Goal: Transaction & Acquisition: Purchase product/service

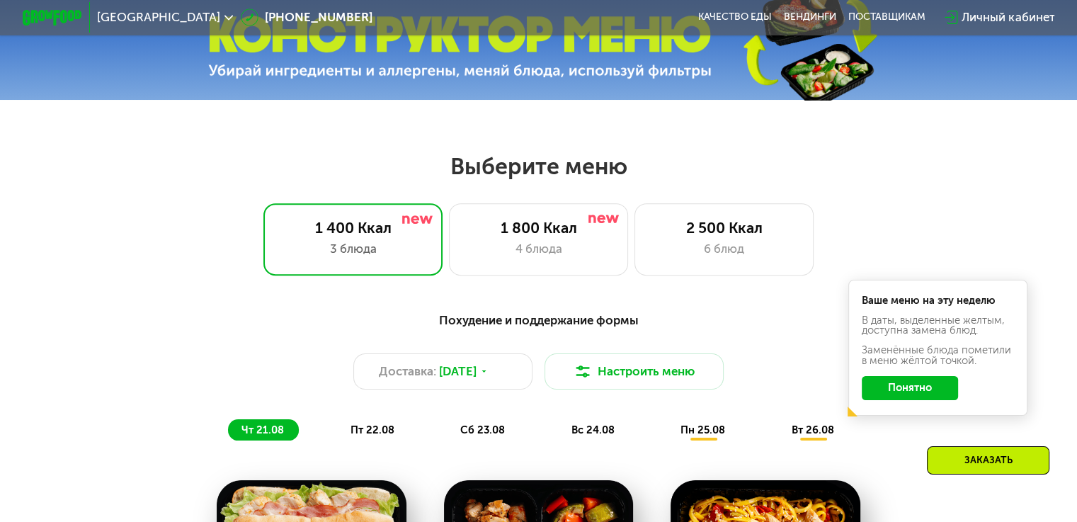
scroll to position [567, 0]
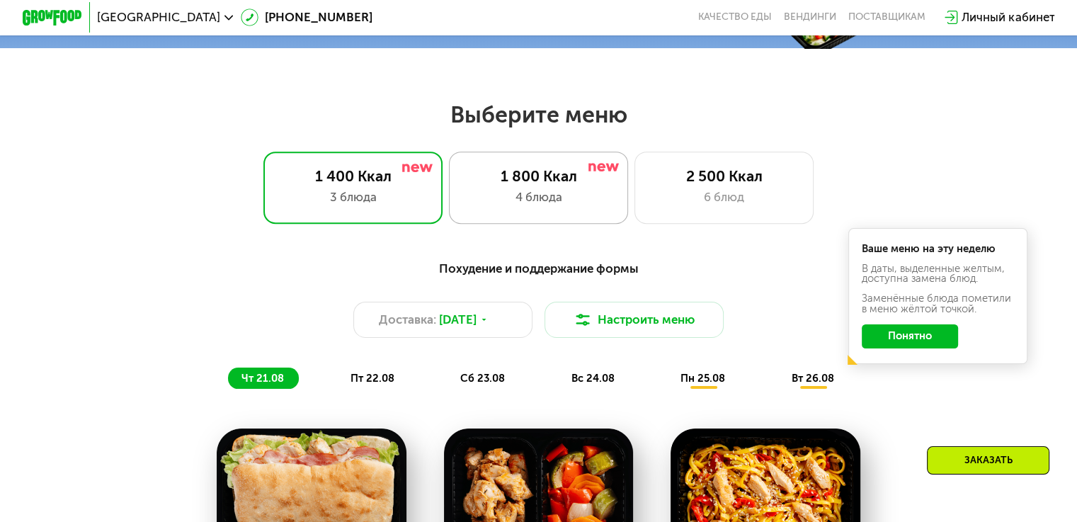
click at [504, 180] on div "1 800 Ккал" at bounding box center [539, 176] width 148 height 18
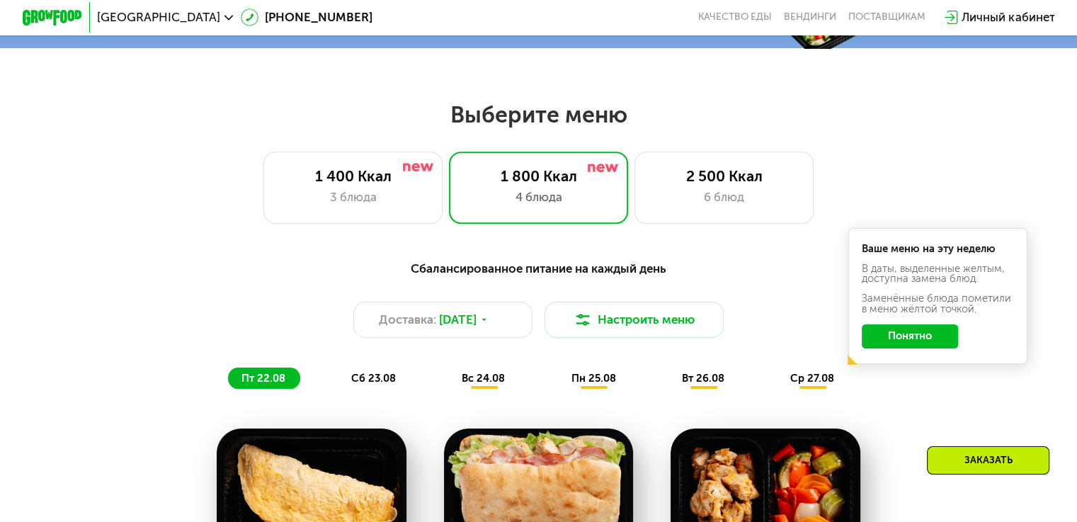
click at [890, 348] on button "Понятно" at bounding box center [910, 336] width 96 height 24
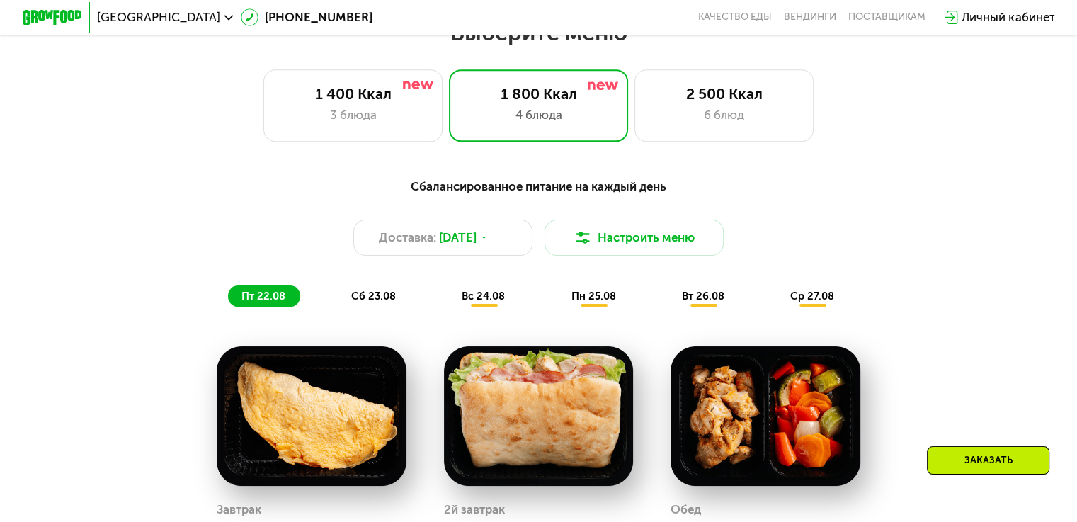
scroll to position [637, 0]
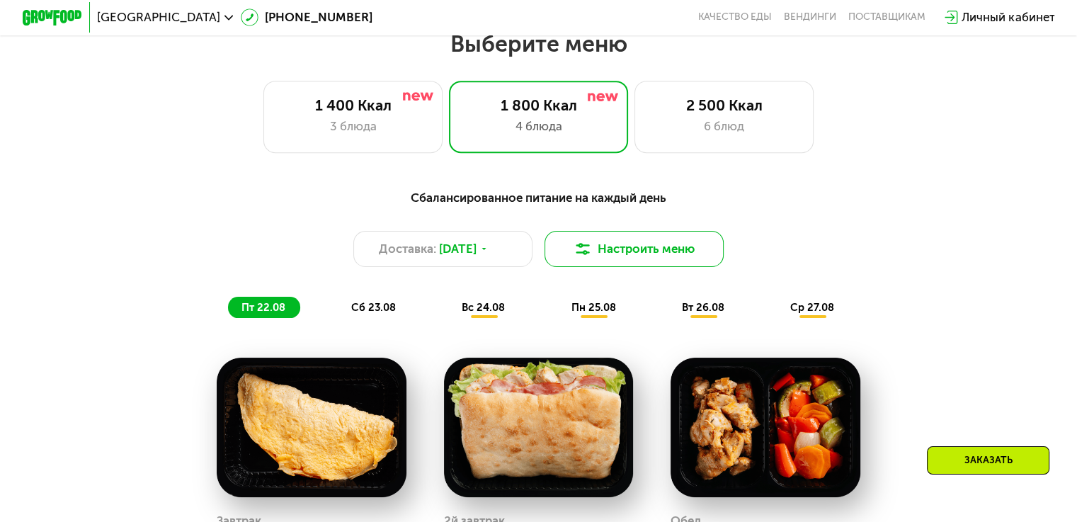
click at [577, 258] on img at bounding box center [583, 249] width 18 height 18
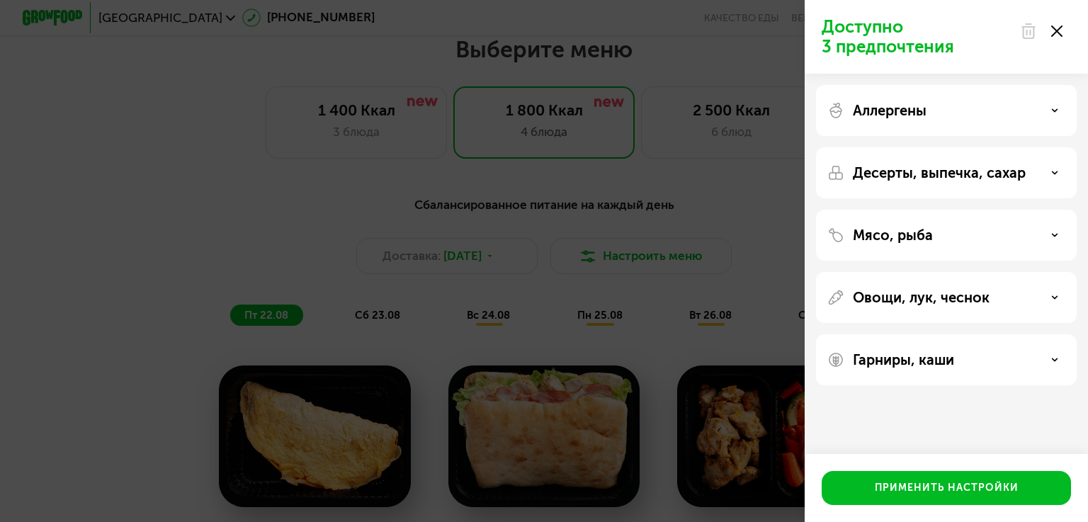
click at [351, 207] on div "Доступно 3 предпочтения Аллергены Десерты, выпечка, сахар Мясо, рыба Овощи, лук…" at bounding box center [544, 261] width 1088 height 522
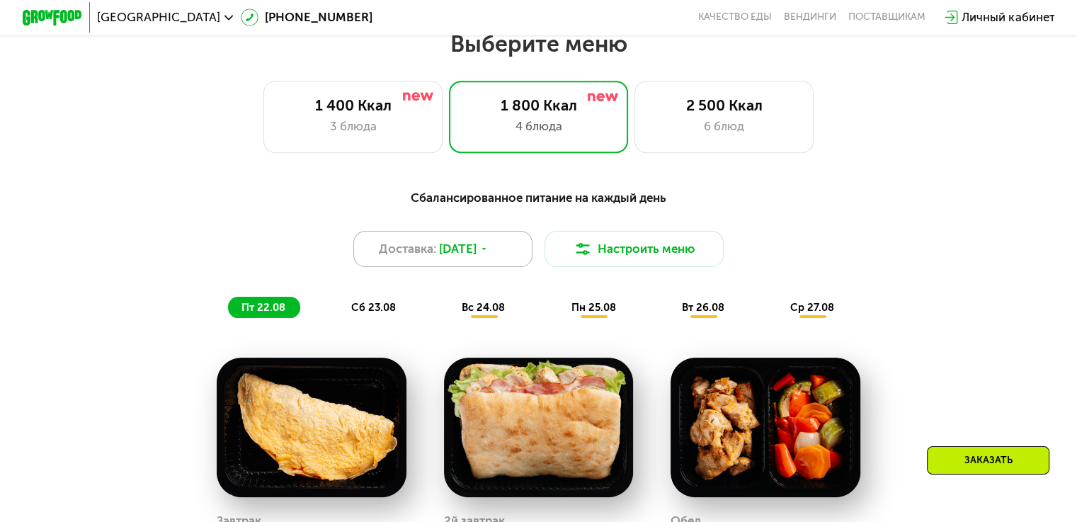
click at [489, 254] on icon at bounding box center [483, 248] width 9 height 9
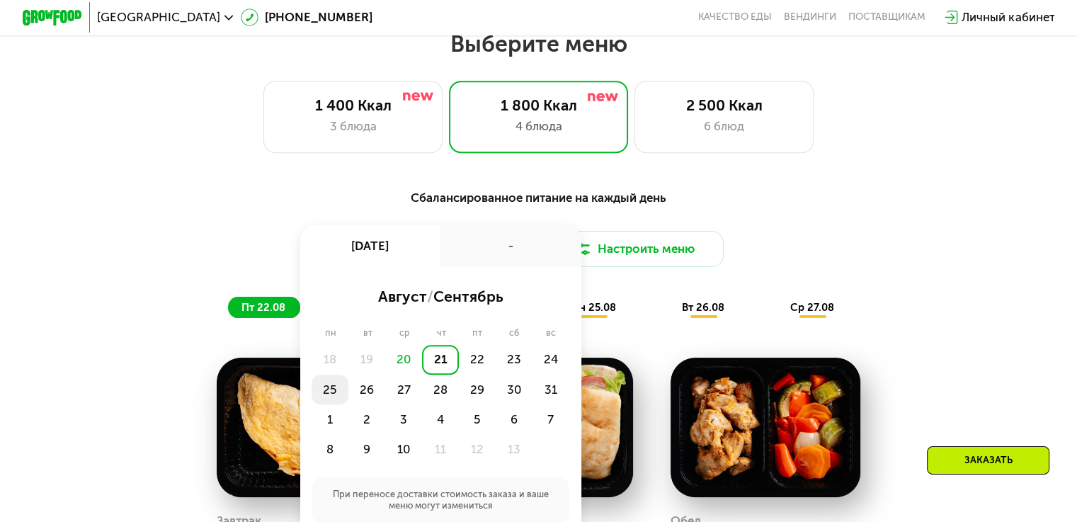
click at [348, 394] on div "25" at bounding box center [366, 390] width 37 height 30
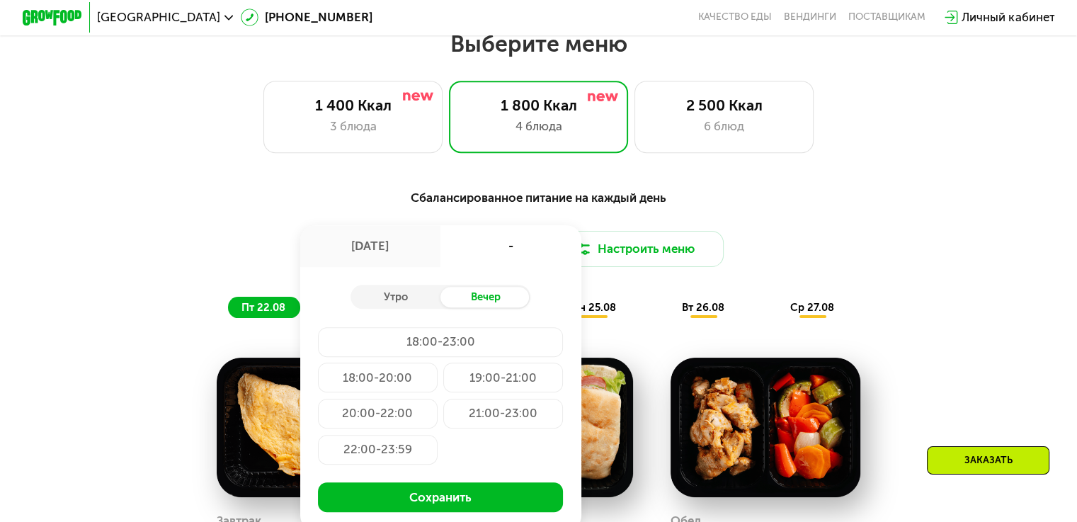
click at [488, 257] on div "-" at bounding box center [511, 246] width 141 height 42
click at [382, 249] on div "[DATE]" at bounding box center [370, 246] width 141 height 42
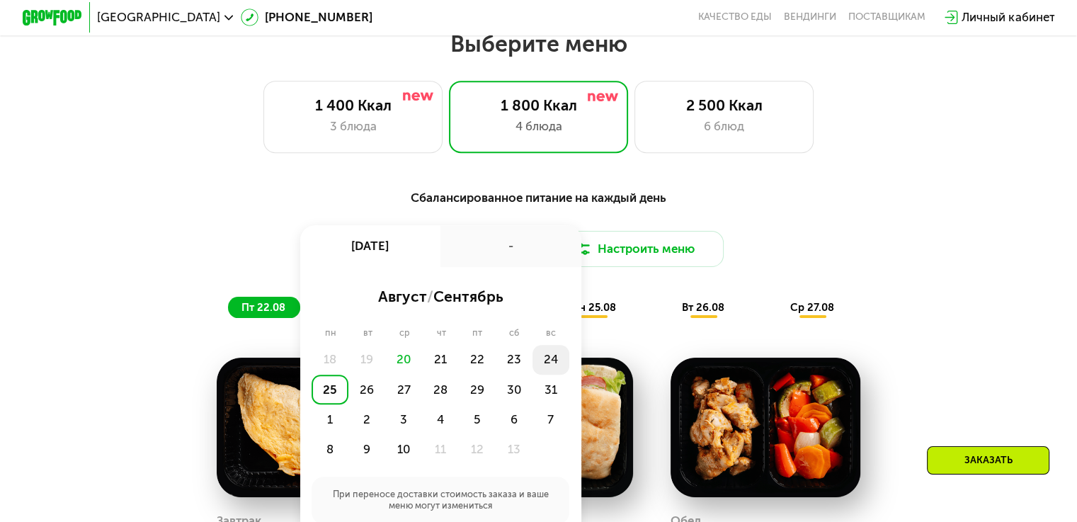
click at [348, 375] on div "24" at bounding box center [330, 390] width 37 height 30
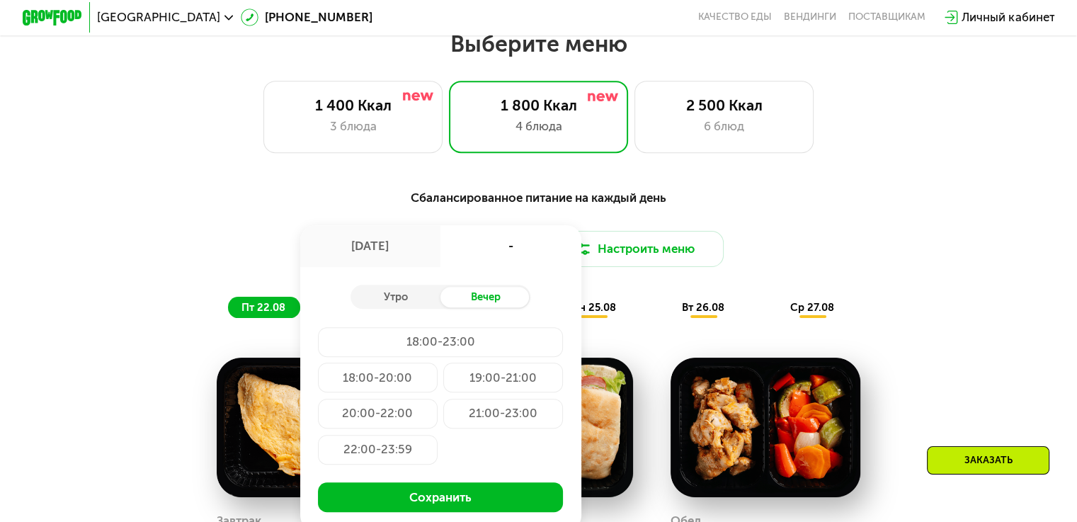
click at [443, 389] on div "18:00-20:00" at bounding box center [503, 378] width 120 height 30
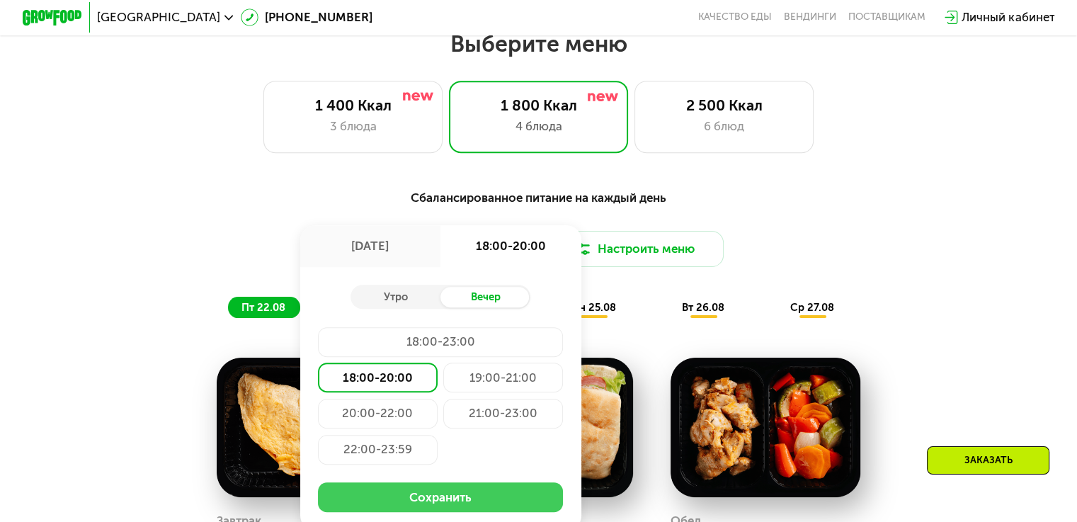
click at [436, 506] on button "Сохранить" at bounding box center [440, 497] width 245 height 30
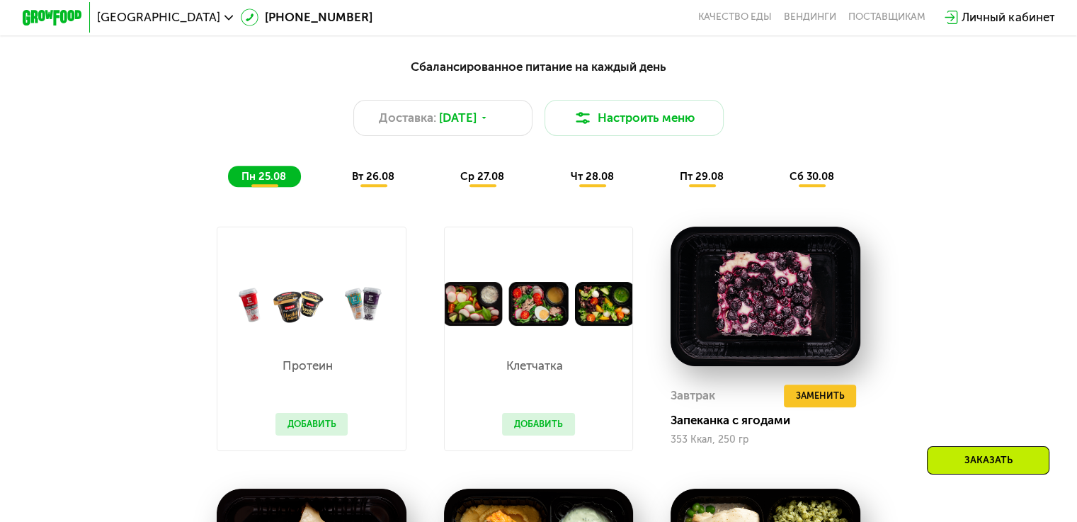
scroll to position [708, 0]
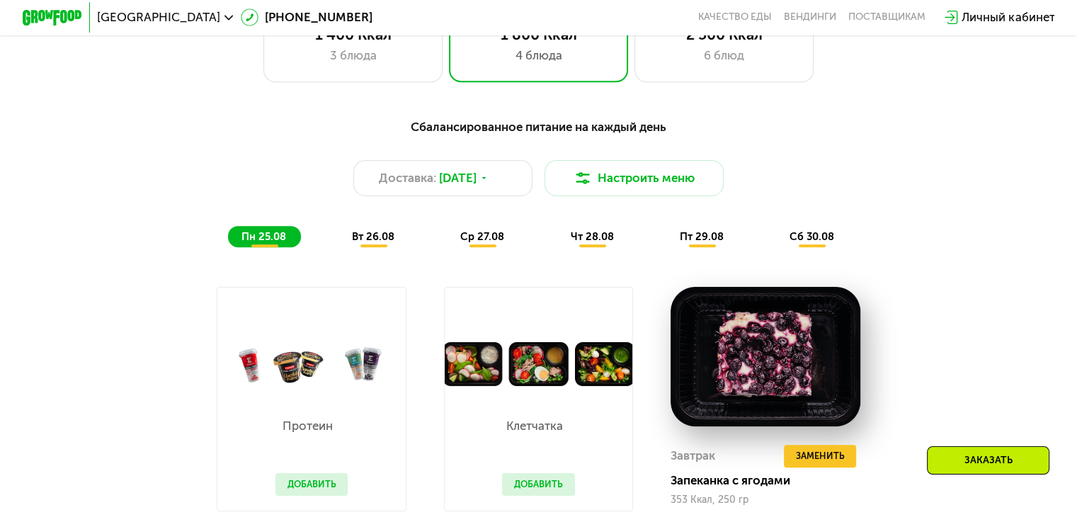
click at [369, 243] on span "вт 26.08" at bounding box center [373, 236] width 42 height 13
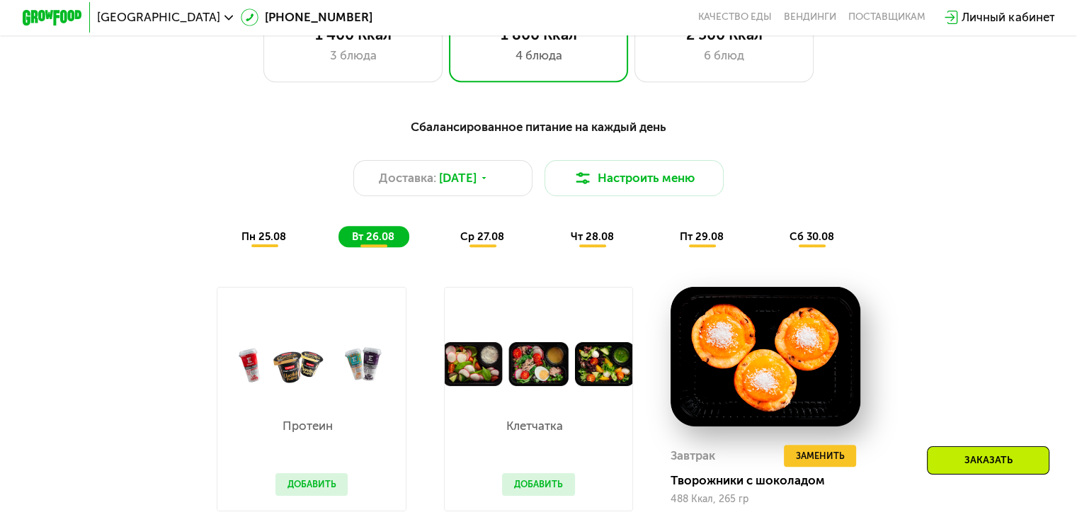
click at [275, 239] on span "пн 25.08" at bounding box center [264, 236] width 45 height 13
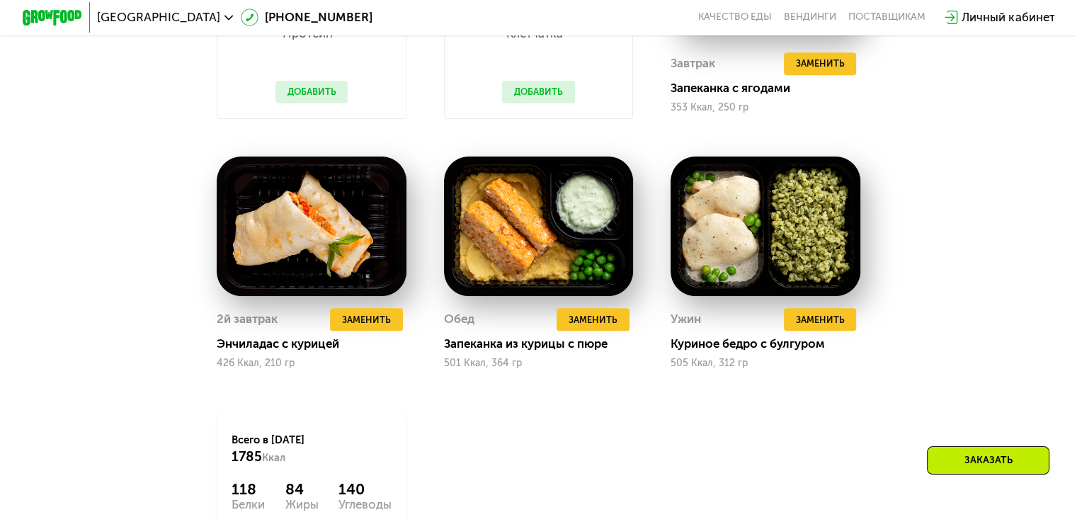
scroll to position [1133, 0]
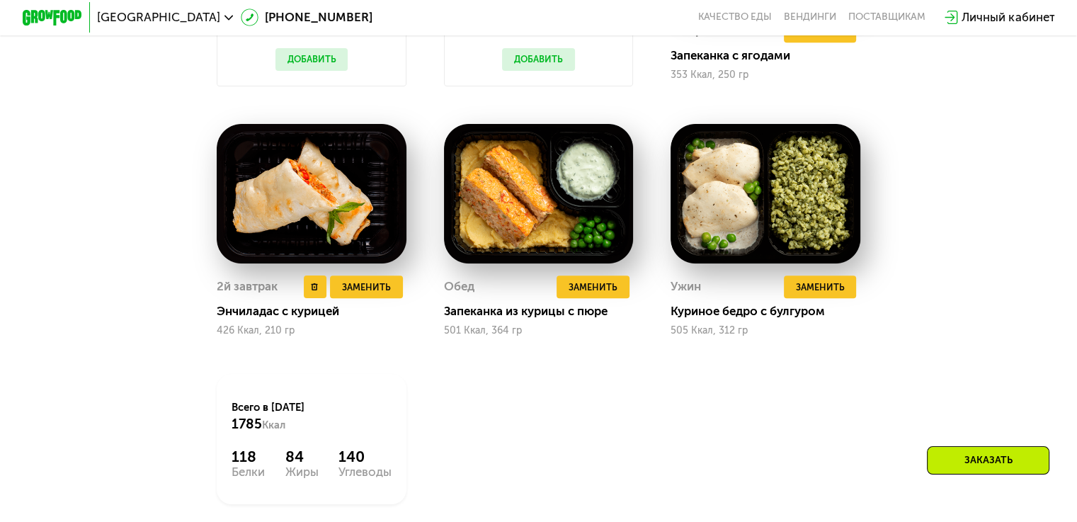
click at [312, 228] on img at bounding box center [312, 194] width 190 height 140
click at [294, 237] on img at bounding box center [312, 194] width 190 height 140
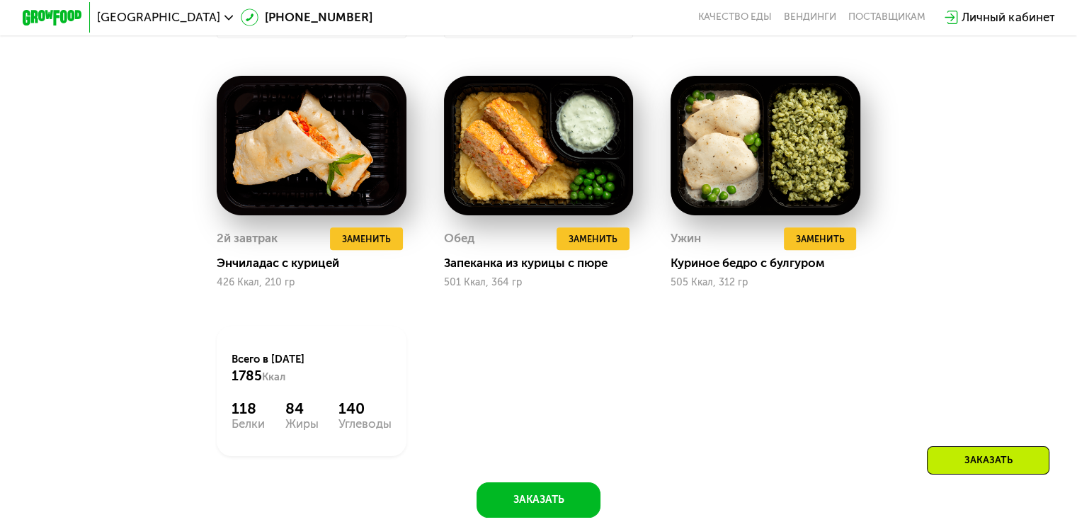
scroll to position [1275, 0]
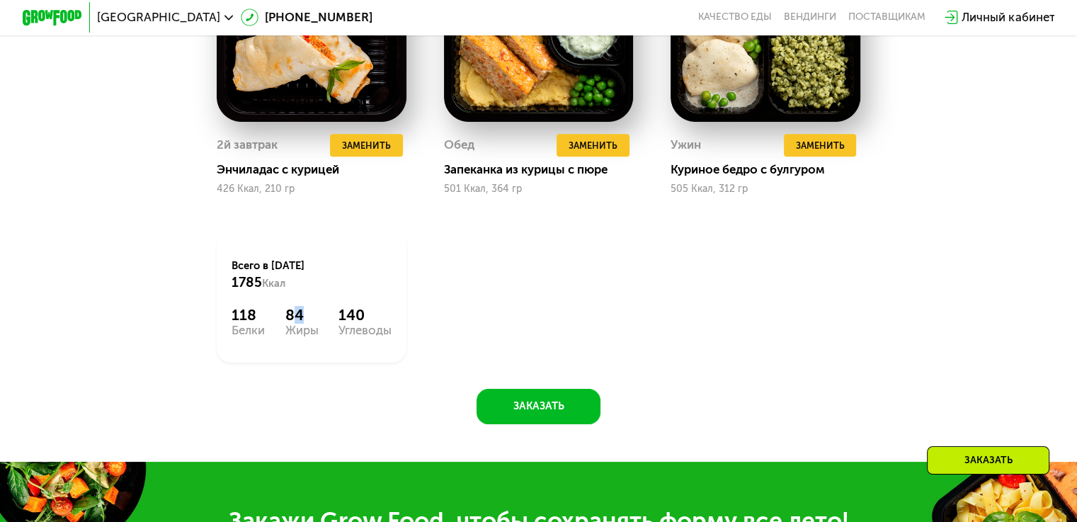
drag, startPoint x: 300, startPoint y: 326, endPoint x: 319, endPoint y: 328, distance: 19.9
click at [319, 328] on div "118 Белки 84 Жиры 140 Углеводы" at bounding box center [311, 321] width 159 height 30
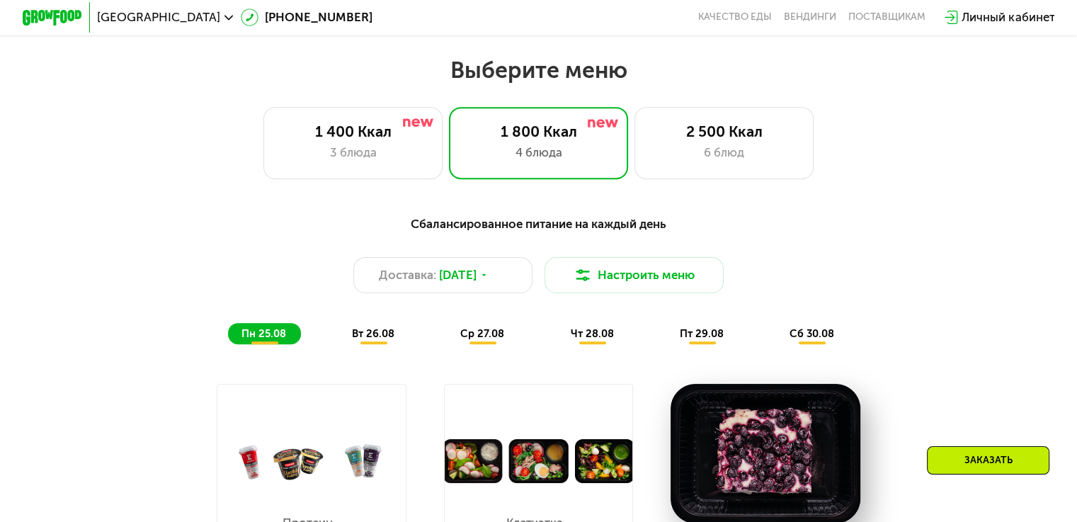
scroll to position [567, 0]
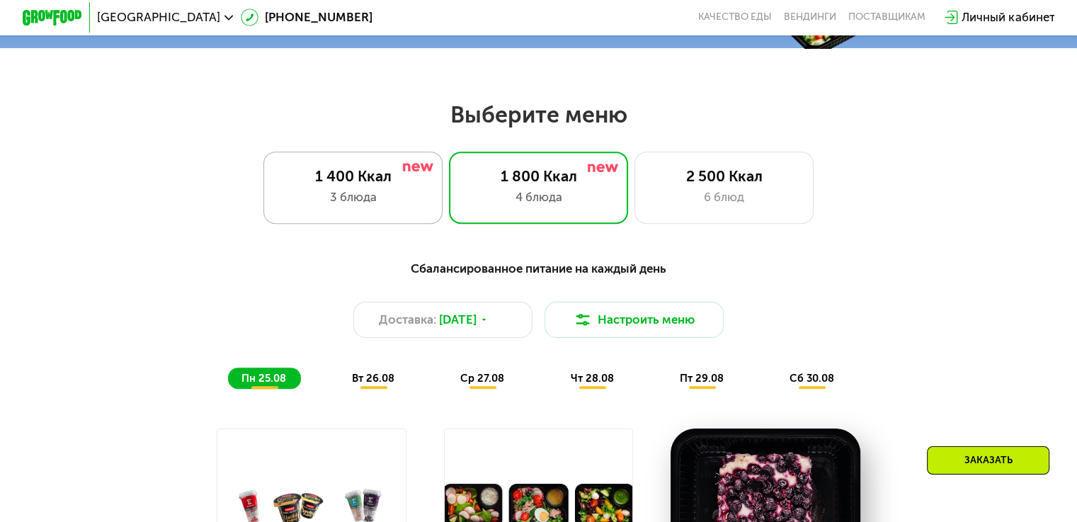
click at [449, 219] on div "1 400 Ккал 3 блюда" at bounding box center [539, 188] width 180 height 72
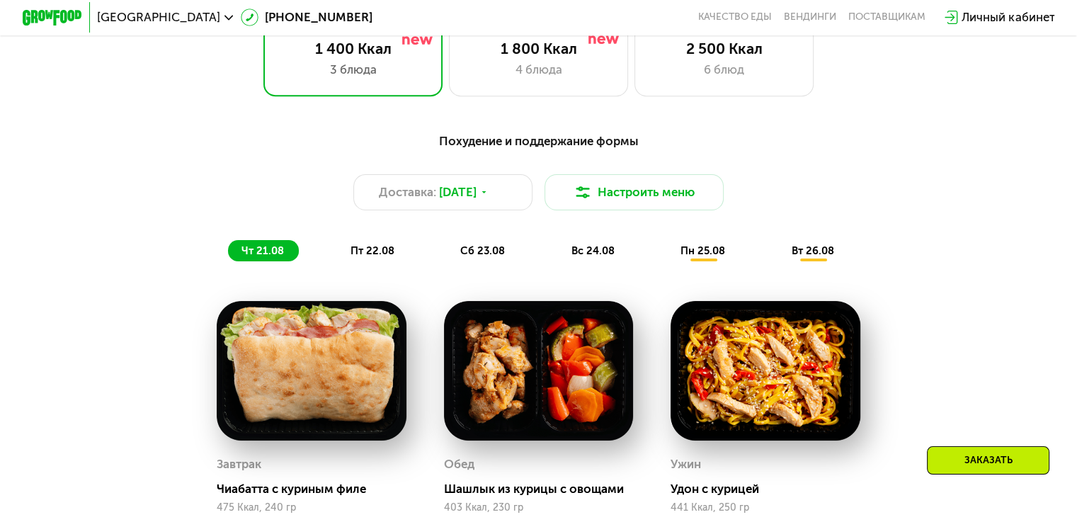
scroll to position [637, 0]
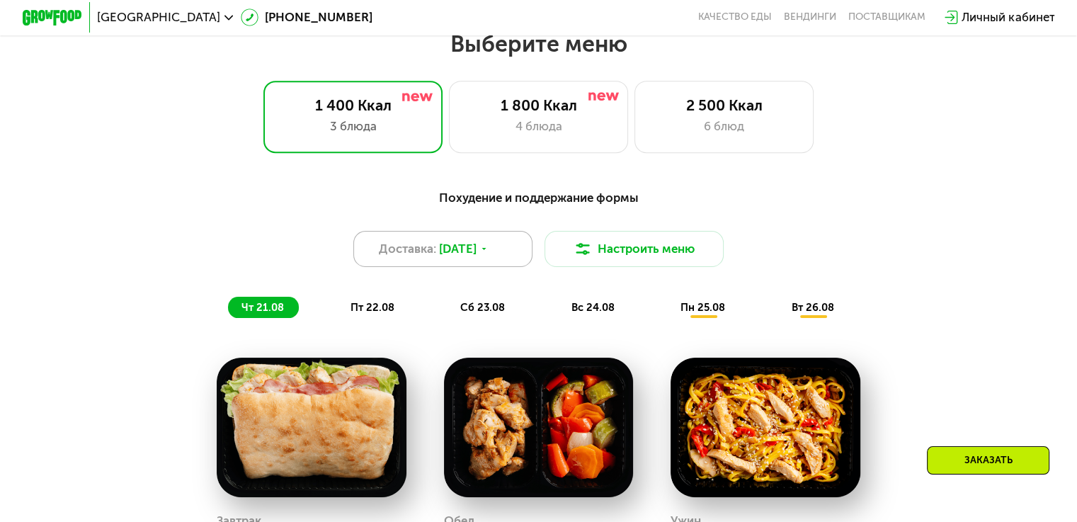
click at [404, 258] on span "Доставка:" at bounding box center [407, 249] width 57 height 18
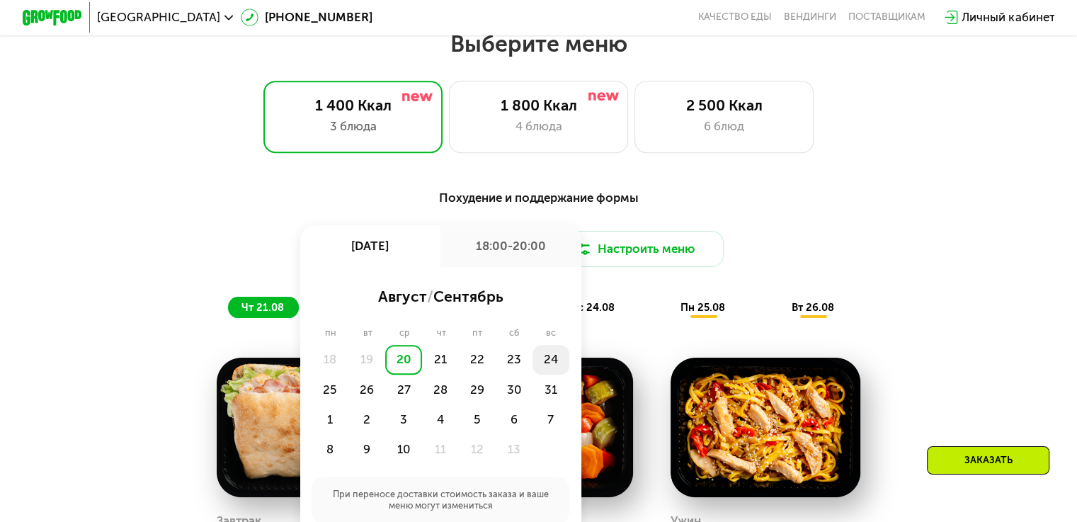
click at [348, 375] on div "24" at bounding box center [330, 390] width 37 height 30
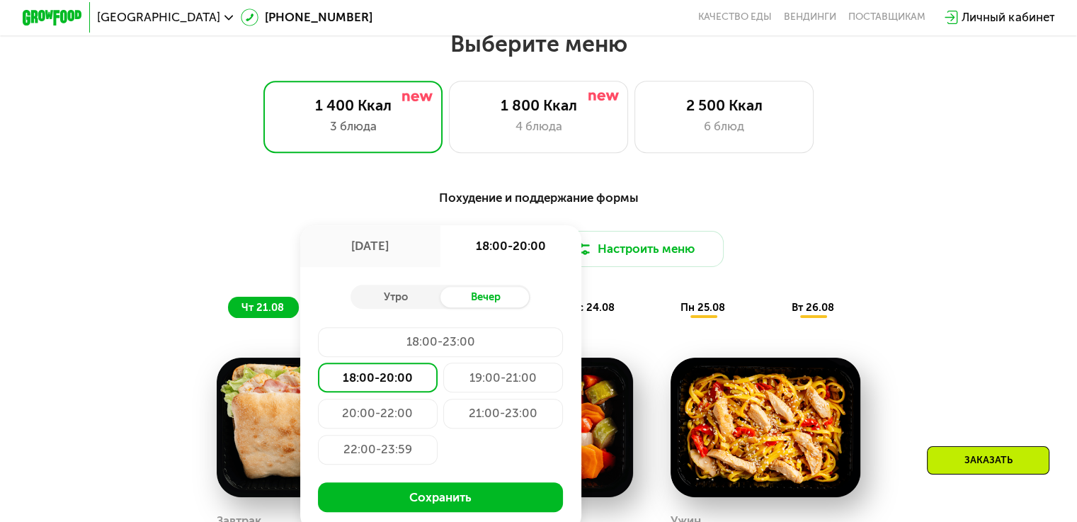
click at [501, 509] on button "Сохранить" at bounding box center [440, 497] width 245 height 30
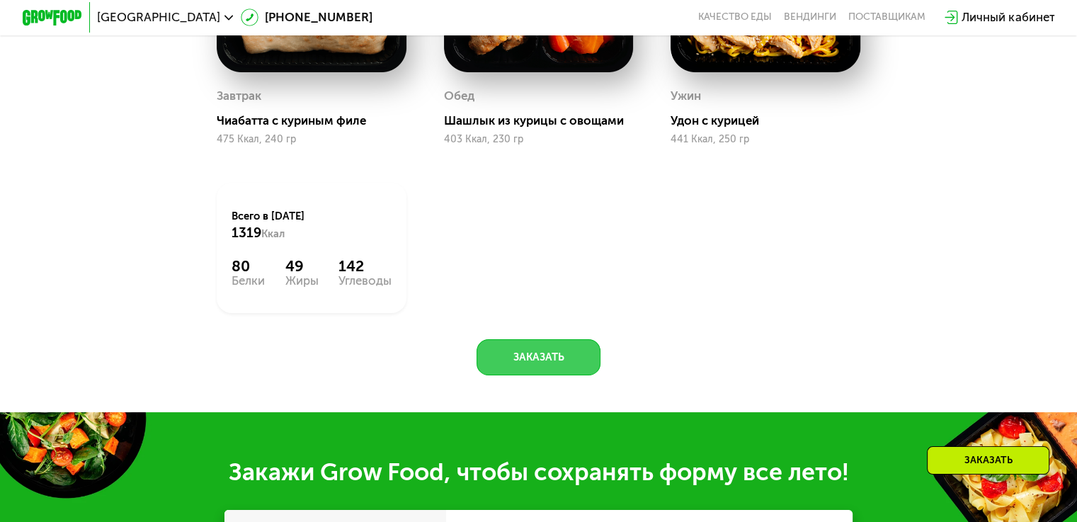
click at [533, 375] on button "Заказать" at bounding box center [539, 357] width 124 height 36
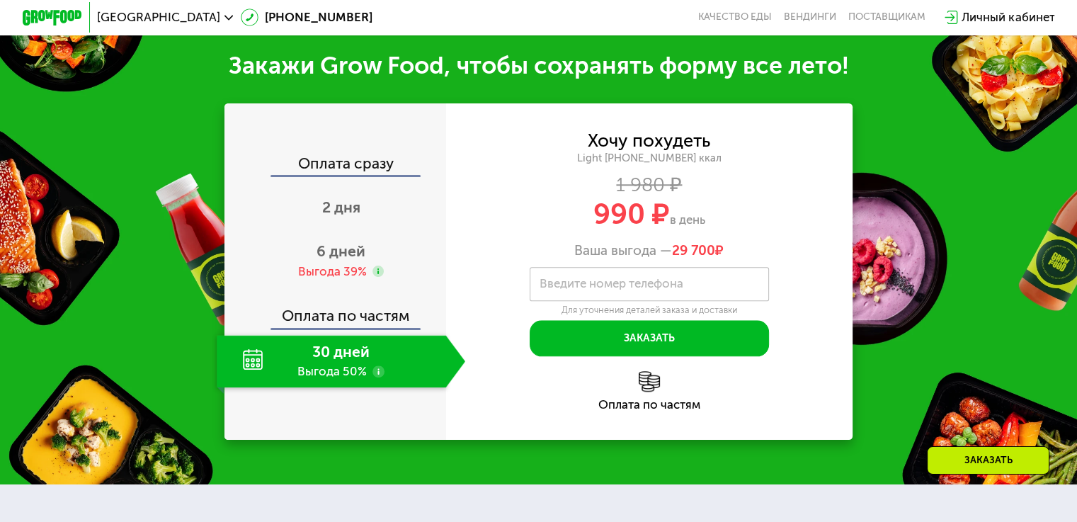
scroll to position [1487, 0]
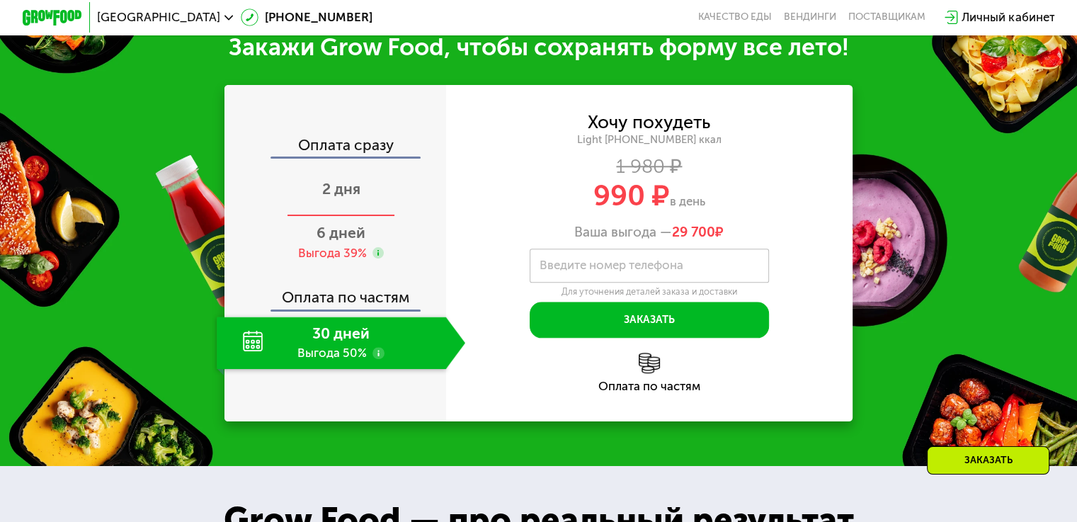
click at [343, 198] on span "2 дня" at bounding box center [341, 189] width 38 height 18
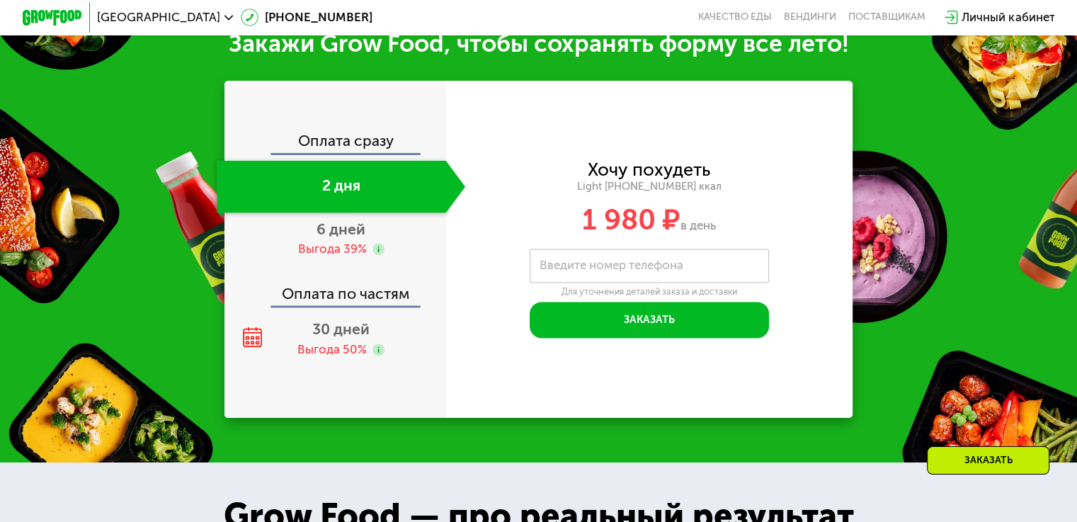
scroll to position [1583, 0]
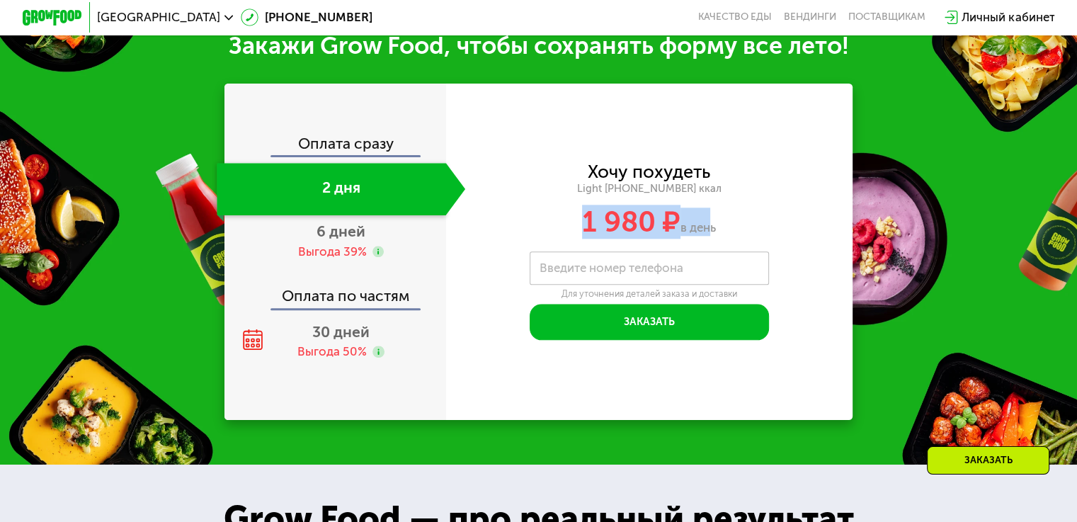
drag, startPoint x: 698, startPoint y: 245, endPoint x: 572, endPoint y: 237, distance: 126.4
click at [572, 236] on div "1 980 ₽ в день" at bounding box center [649, 222] width 407 height 28
click at [793, 225] on div "1 980 ₽ в день" at bounding box center [649, 222] width 407 height 28
